Goal: Task Accomplishment & Management: Use online tool/utility

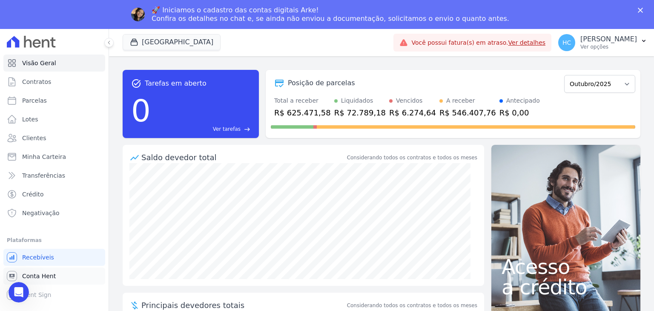
click at [66, 273] on link "Conta Hent" at bounding box center [54, 275] width 102 height 17
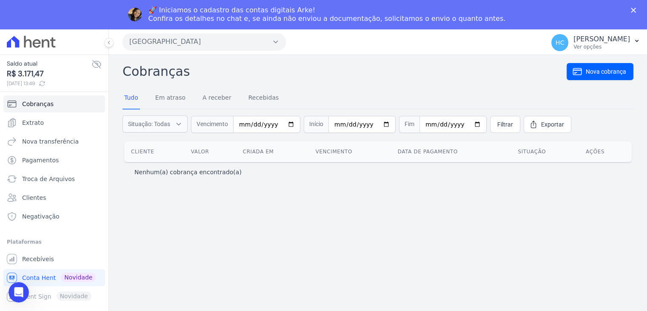
click at [39, 77] on span "R$ 3.171,47" at bounding box center [49, 73] width 85 height 11
copy span "3.171,47"
click at [45, 147] on link "Nova transferência" at bounding box center [54, 141] width 102 height 17
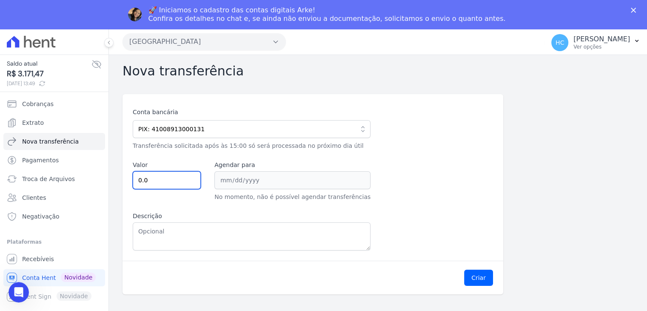
click at [171, 176] on input "0.0" at bounding box center [167, 180] width 68 height 18
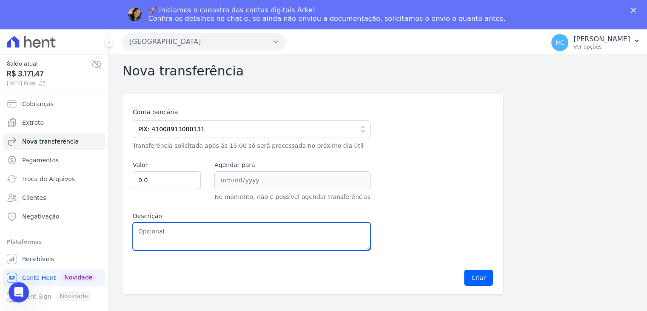
click at [175, 223] on textarea "Descrição" at bounding box center [252, 236] width 238 height 28
paste textarea "3.171,47"
click at [143, 234] on textarea "3.171,47" at bounding box center [252, 236] width 238 height 28
click at [143, 234] on textarea "3171,47" at bounding box center [252, 236] width 238 height 28
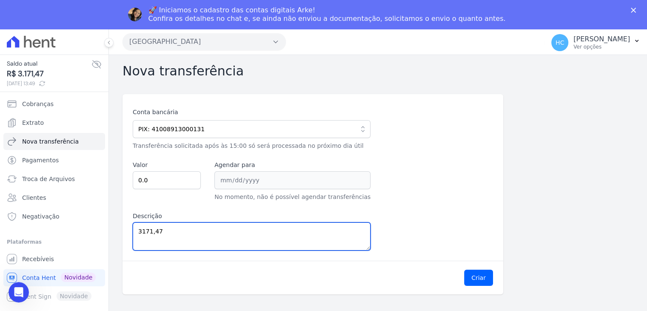
type textarea "3171,47"
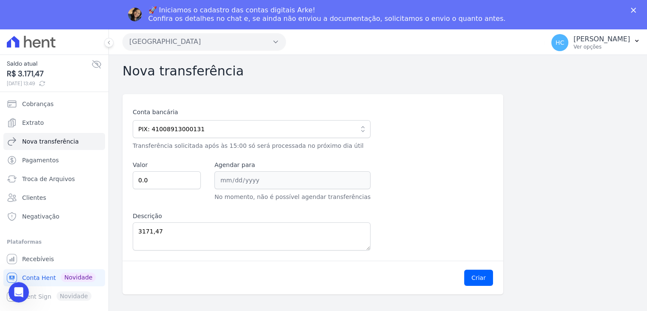
click at [179, 171] on div "Valor 0.0" at bounding box center [167, 180] width 68 height 41
click at [179, 171] on input "0.0" at bounding box center [167, 180] width 68 height 18
paste input "3171.47"
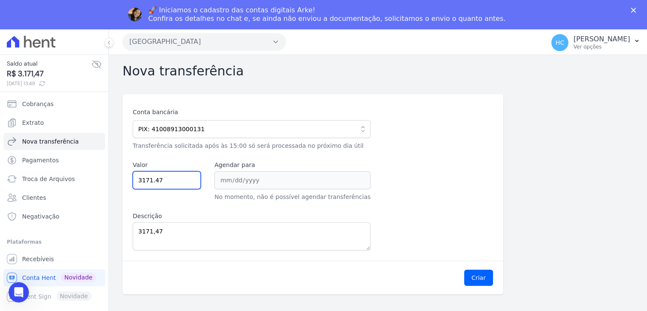
type input "3171.47"
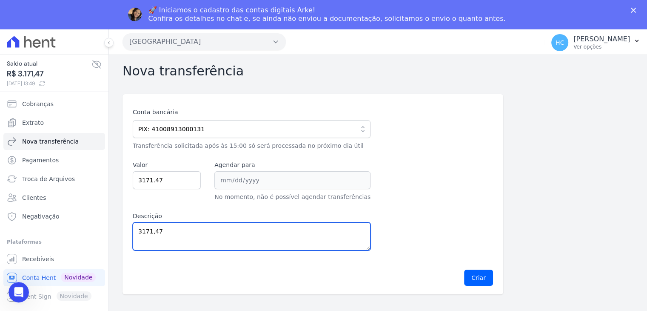
click at [174, 223] on textarea "3171,47" at bounding box center [252, 236] width 238 height 28
type textarea "3"
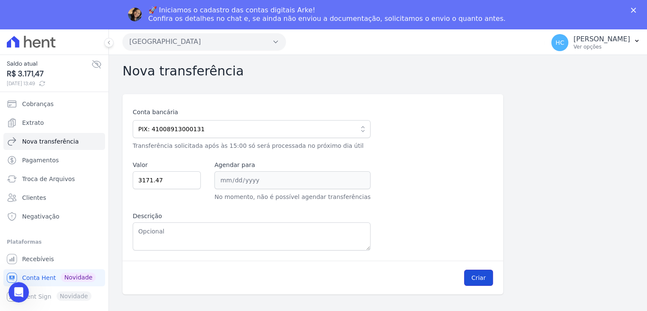
click at [483, 280] on button "Criar" at bounding box center [478, 277] width 29 height 16
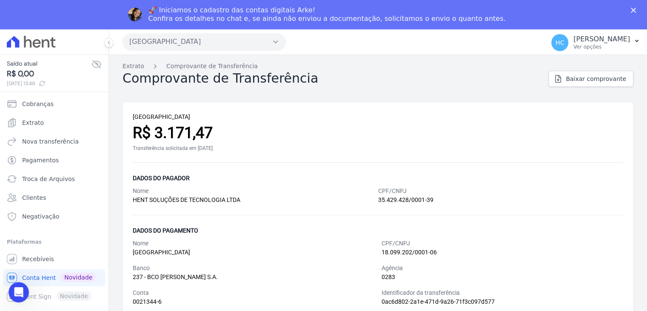
click at [350, 181] on div "Dados do pagador" at bounding box center [378, 178] width 491 height 10
click at [36, 71] on span "R$ 1.314,84" at bounding box center [49, 73] width 85 height 11
copy span "1.314,84"
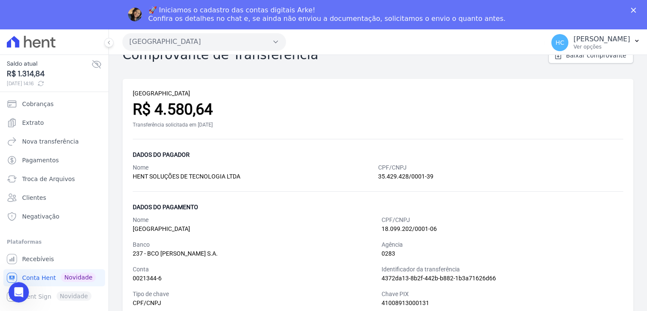
scroll to position [29, 0]
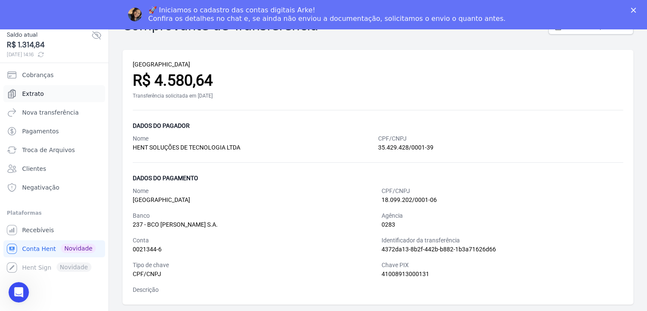
click at [37, 98] on link "Extrato" at bounding box center [54, 93] width 102 height 17
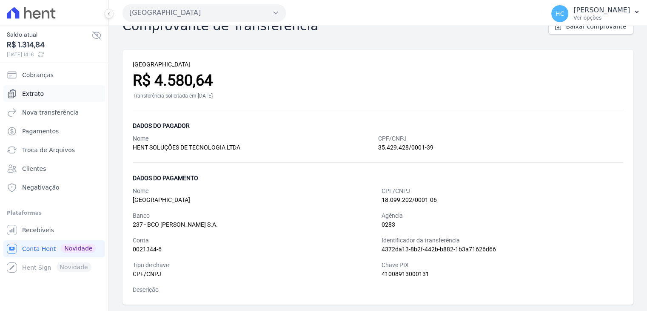
scroll to position [0, 0]
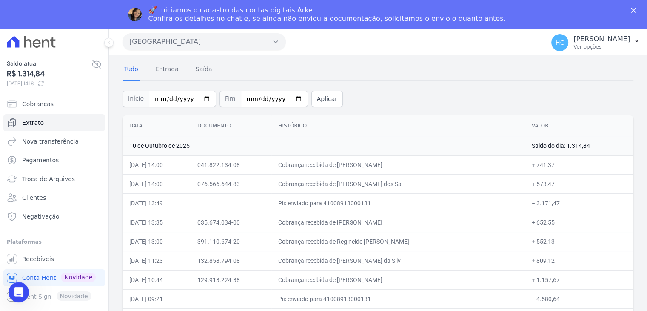
scroll to position [29, 0]
click at [51, 142] on span "Nova transferência" at bounding box center [50, 141] width 57 height 9
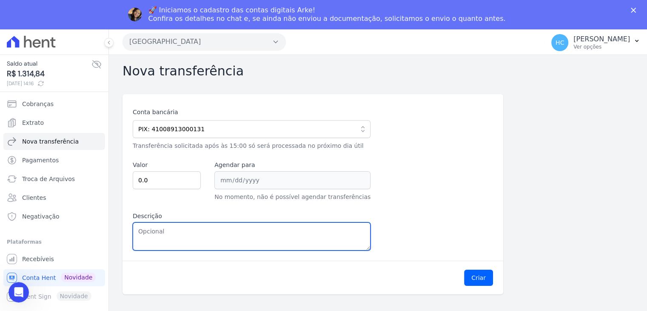
click at [169, 243] on textarea "Descrição" at bounding box center [252, 236] width 238 height 28
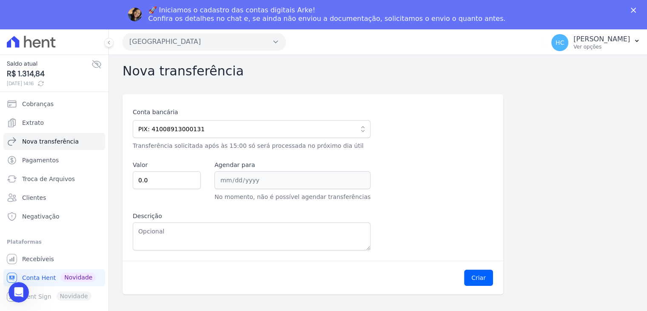
click at [426, 198] on div "Conta bancária PIX: 41008913000131 Chave PIX: E-mail financeiro@priori.com.vc 1…" at bounding box center [313, 179] width 360 height 143
click at [23, 75] on span "R$ 1.314,84" at bounding box center [49, 73] width 85 height 11
copy span "1.314,84"
click at [169, 180] on input "0.0" at bounding box center [167, 180] width 68 height 18
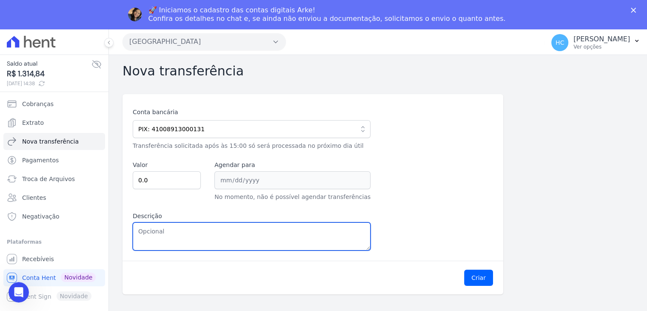
click at [195, 227] on textarea "Descrição" at bounding box center [252, 236] width 238 height 28
paste textarea "1.314,84"
click at [143, 231] on textarea "1.314,84" at bounding box center [252, 236] width 238 height 28
click at [143, 231] on textarea "1314,84" at bounding box center [252, 236] width 238 height 28
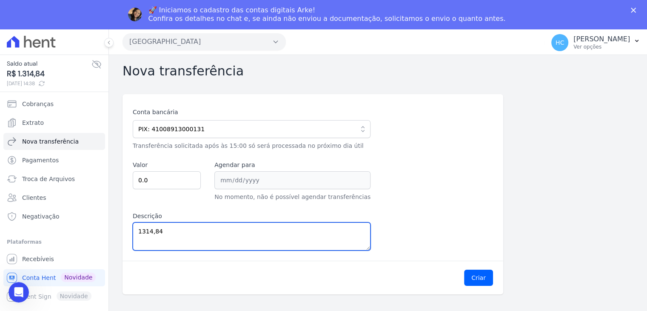
click at [143, 231] on textarea "1314,84" at bounding box center [252, 236] width 238 height 28
type textarea "1314,84"
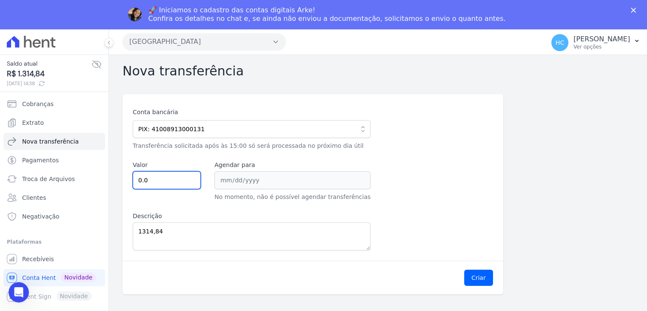
click at [169, 185] on input "0.0" at bounding box center [167, 180] width 68 height 18
paste input "1314.84"
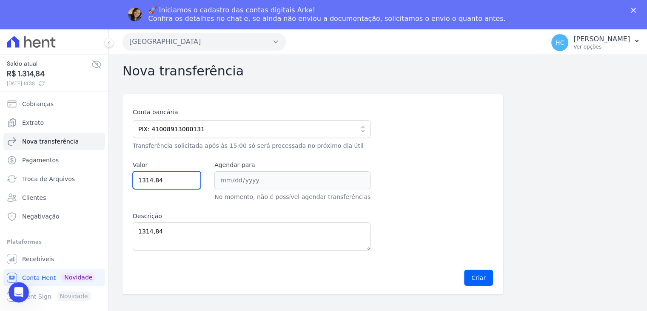
type input "1314.84"
click at [405, 225] on div "Conta bancária PIX: 41008913000131 Chave PIX: E-mail financeiro@priori.com.vc 1…" at bounding box center [313, 179] width 360 height 143
click at [481, 274] on button "Criar" at bounding box center [478, 277] width 29 height 16
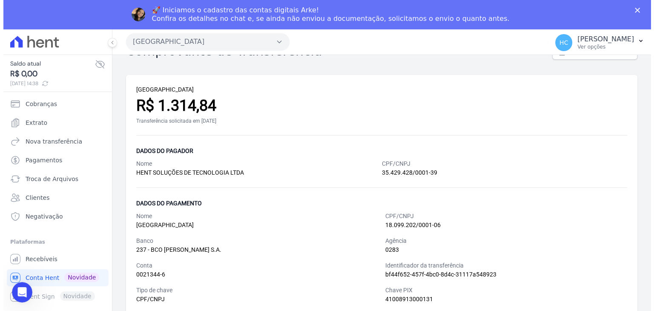
scroll to position [31, 0]
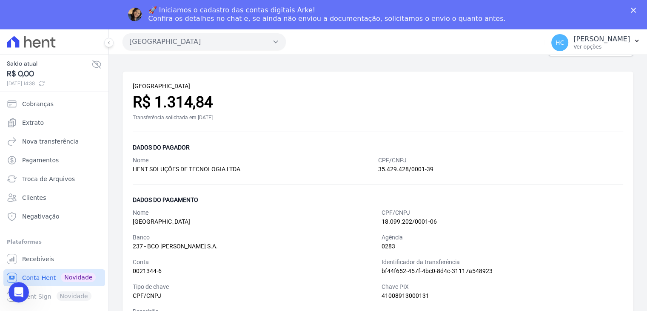
click at [38, 277] on span "Conta Hent" at bounding box center [39, 277] width 34 height 9
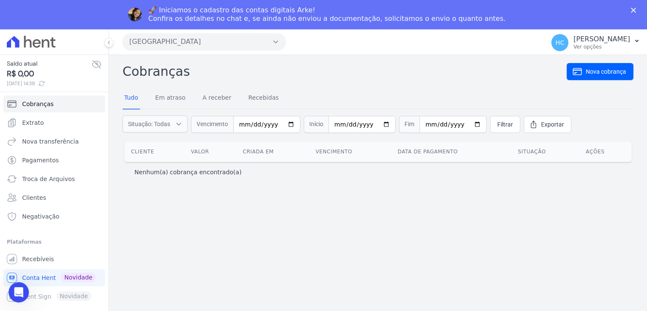
scroll to position [29, 0]
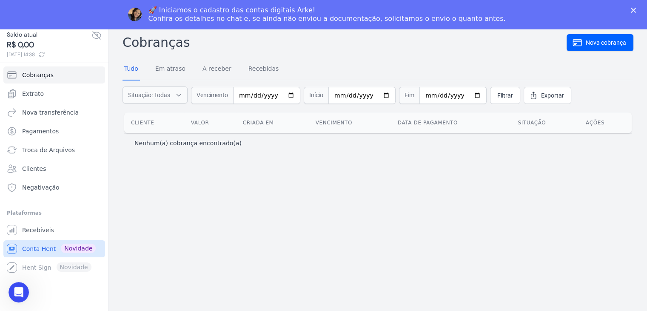
click at [39, 247] on span "Conta Hent" at bounding box center [39, 248] width 34 height 9
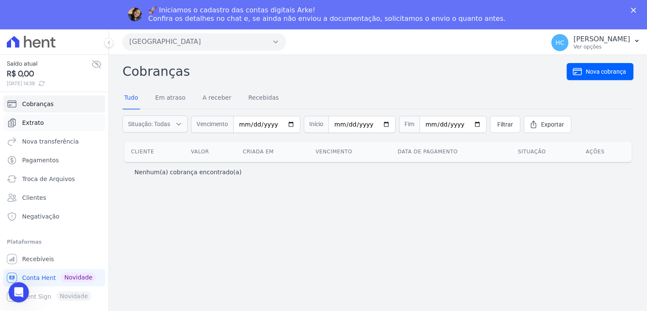
click at [46, 123] on link "Extrato" at bounding box center [54, 122] width 102 height 17
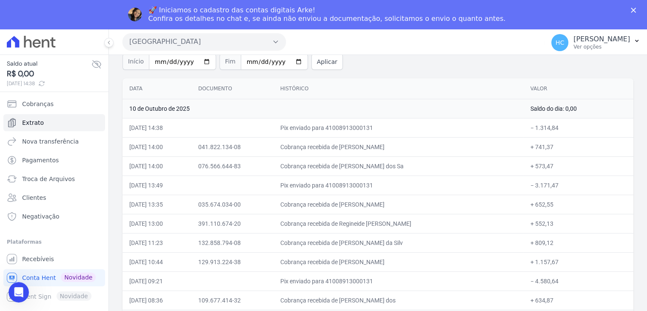
scroll to position [70, 0]
